Goal: Ask a question

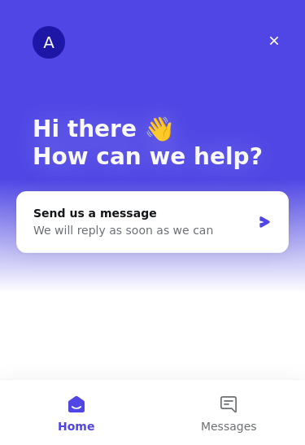
click at [239, 408] on button "Messages" at bounding box center [229, 412] width 153 height 65
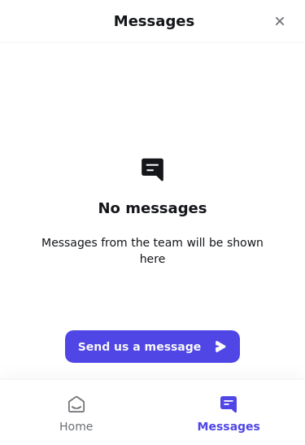
click at [164, 346] on button "Send us a message" at bounding box center [153, 346] width 176 height 33
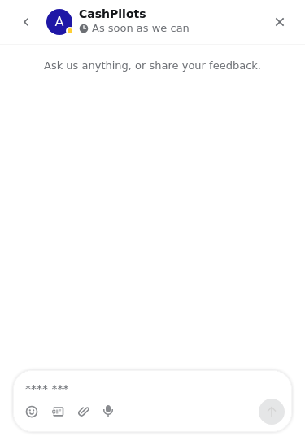
click at [104, 22] on p "As soon as we can" at bounding box center [141, 28] width 98 height 16
click at [141, 37] on div "A CashPilots As soon as we can" at bounding box center [153, 22] width 284 height 31
click at [111, 20] on p "As soon as we can" at bounding box center [141, 28] width 98 height 16
click at [26, 24] on icon "go back" at bounding box center [26, 22] width 5 height 8
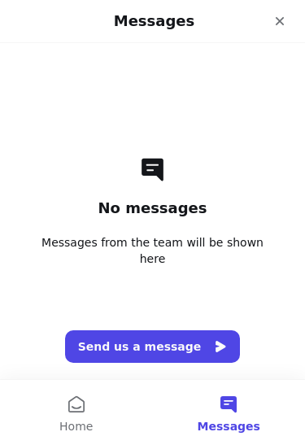
click at [26, 24] on div "Messages" at bounding box center [153, 21] width 284 height 29
click at [83, 401] on button "Home" at bounding box center [76, 412] width 153 height 65
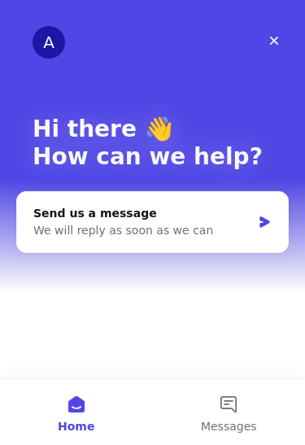
click at [282, 28] on div "Close" at bounding box center [274, 40] width 29 height 29
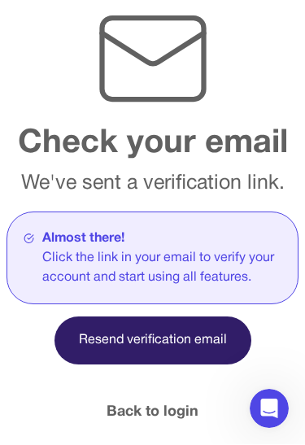
scroll to position [64, 0]
click at [89, 260] on div "Click the link in your email to verify your account and start using all feature…" at bounding box center [161, 268] width 239 height 39
click at [80, 242] on div "Almost there!" at bounding box center [161, 239] width 239 height 20
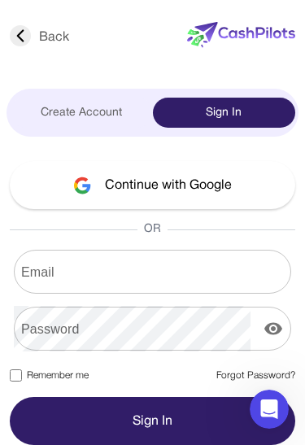
scroll to position [64, 0]
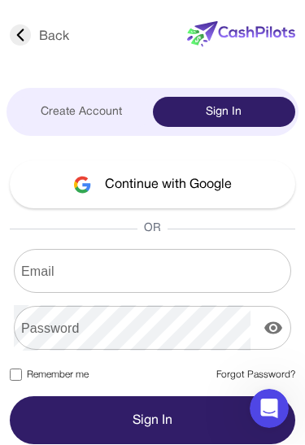
click at [87, 177] on img at bounding box center [82, 186] width 19 height 18
